Goal: Transaction & Acquisition: Purchase product/service

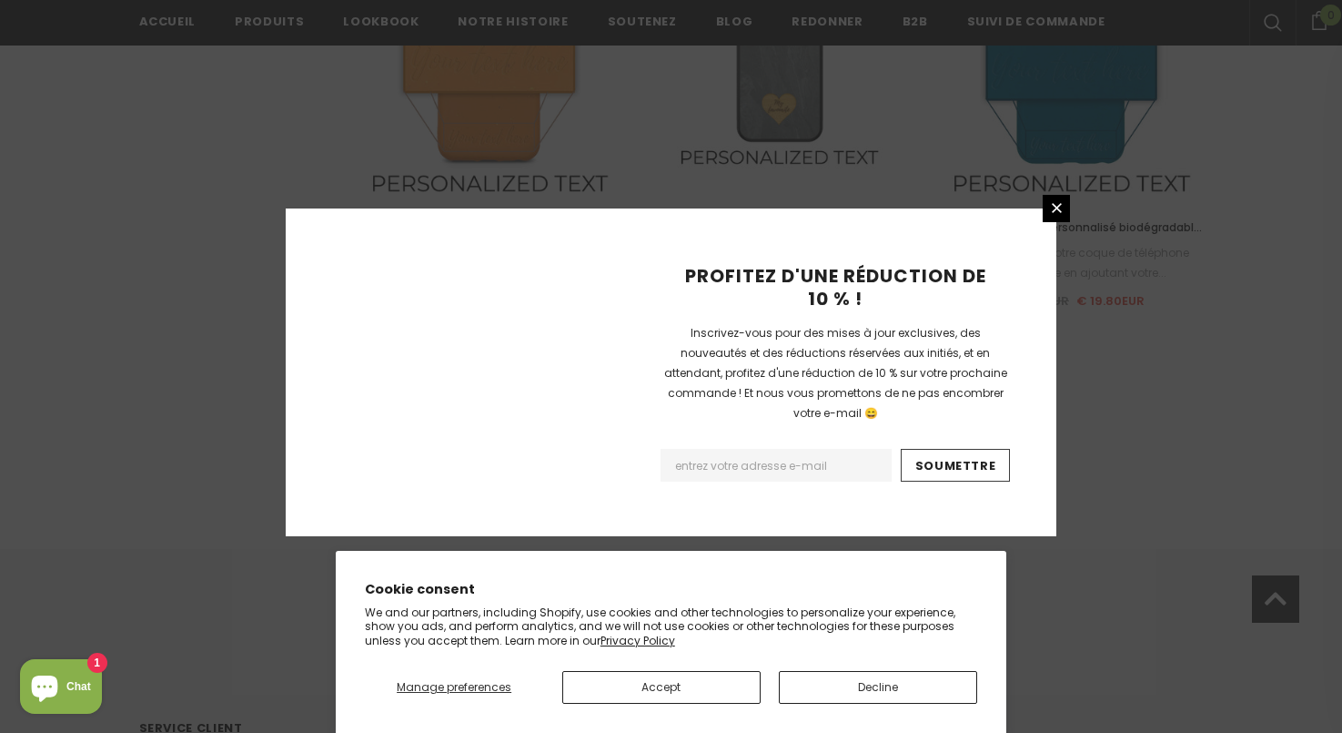
scroll to position [2144, 0]
